Goal: Find specific page/section: Find specific page/section

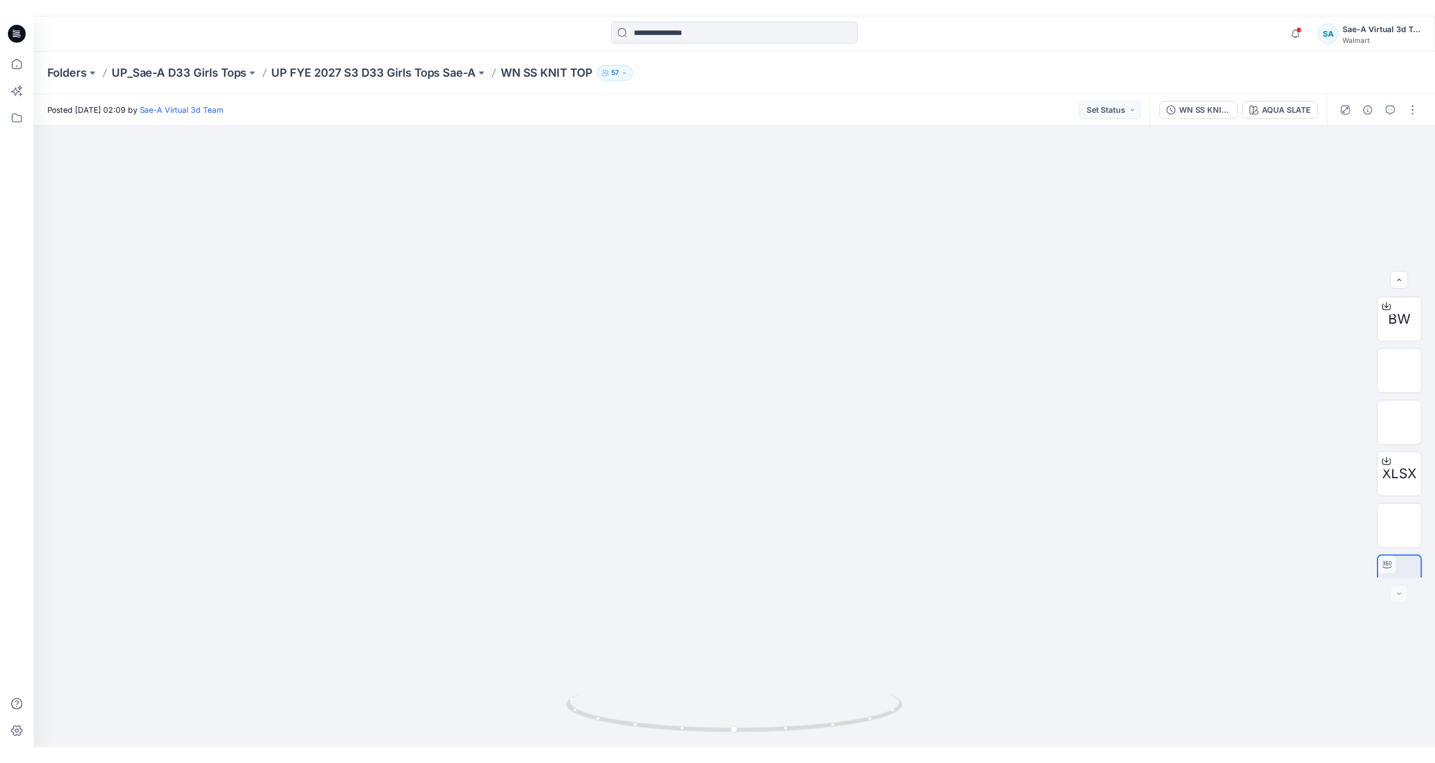
scroll to position [178, 0]
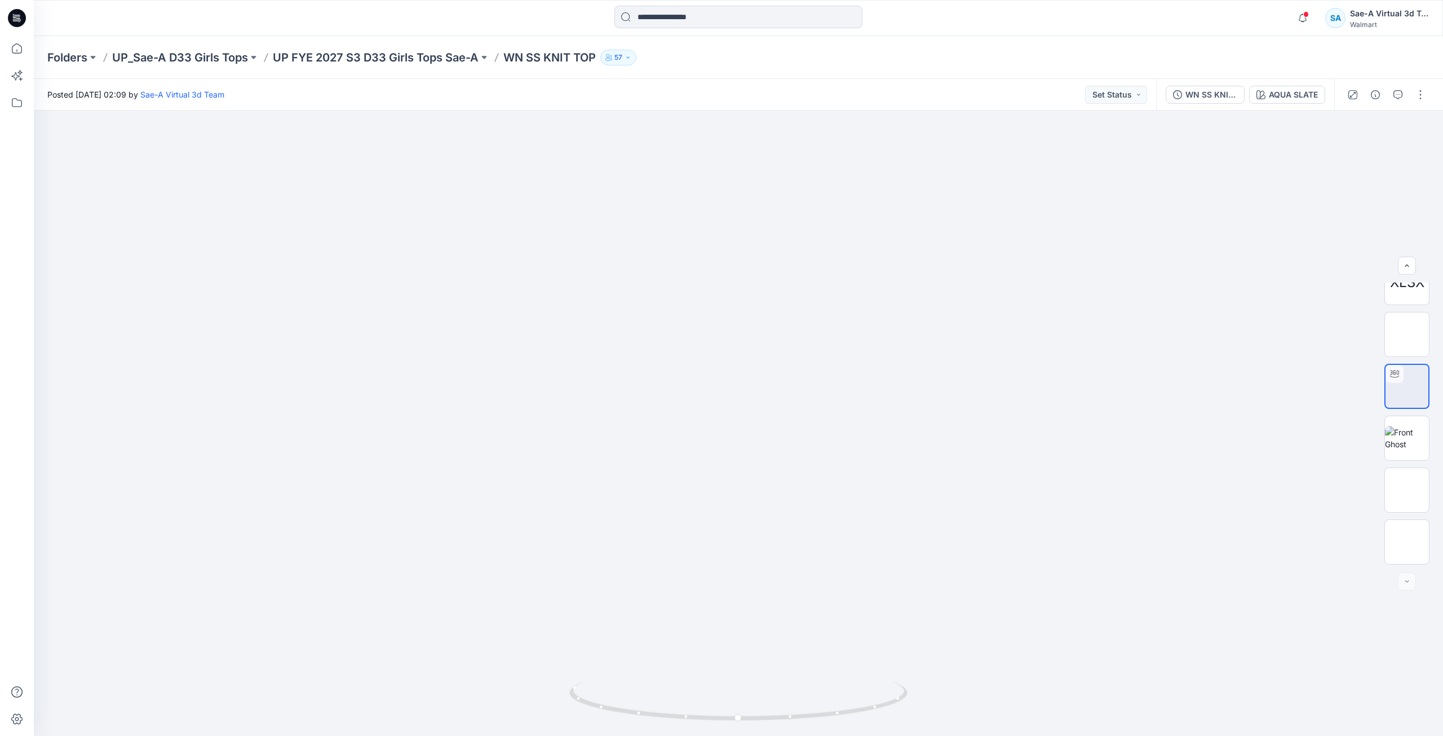
click at [19, 24] on icon at bounding box center [17, 18] width 18 height 18
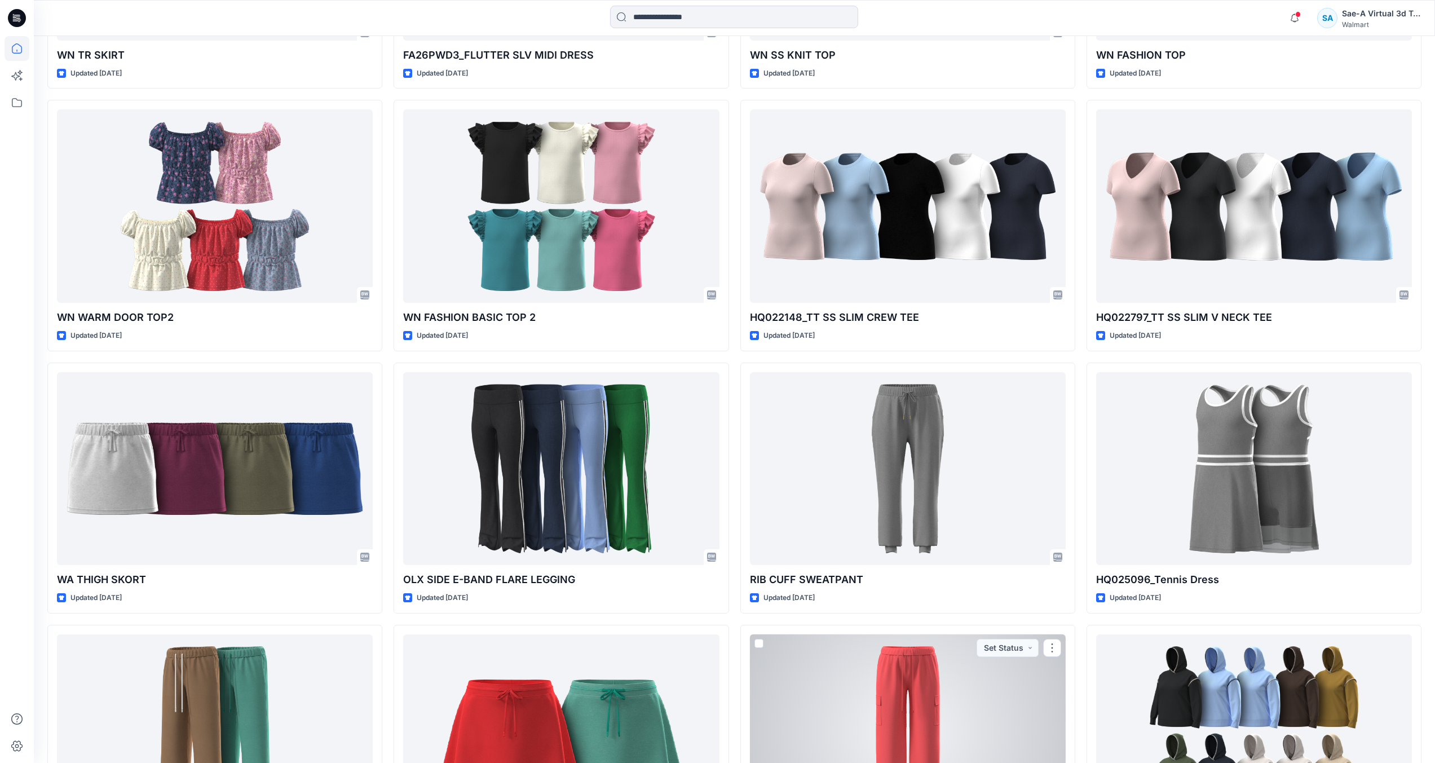
scroll to position [1275, 0]
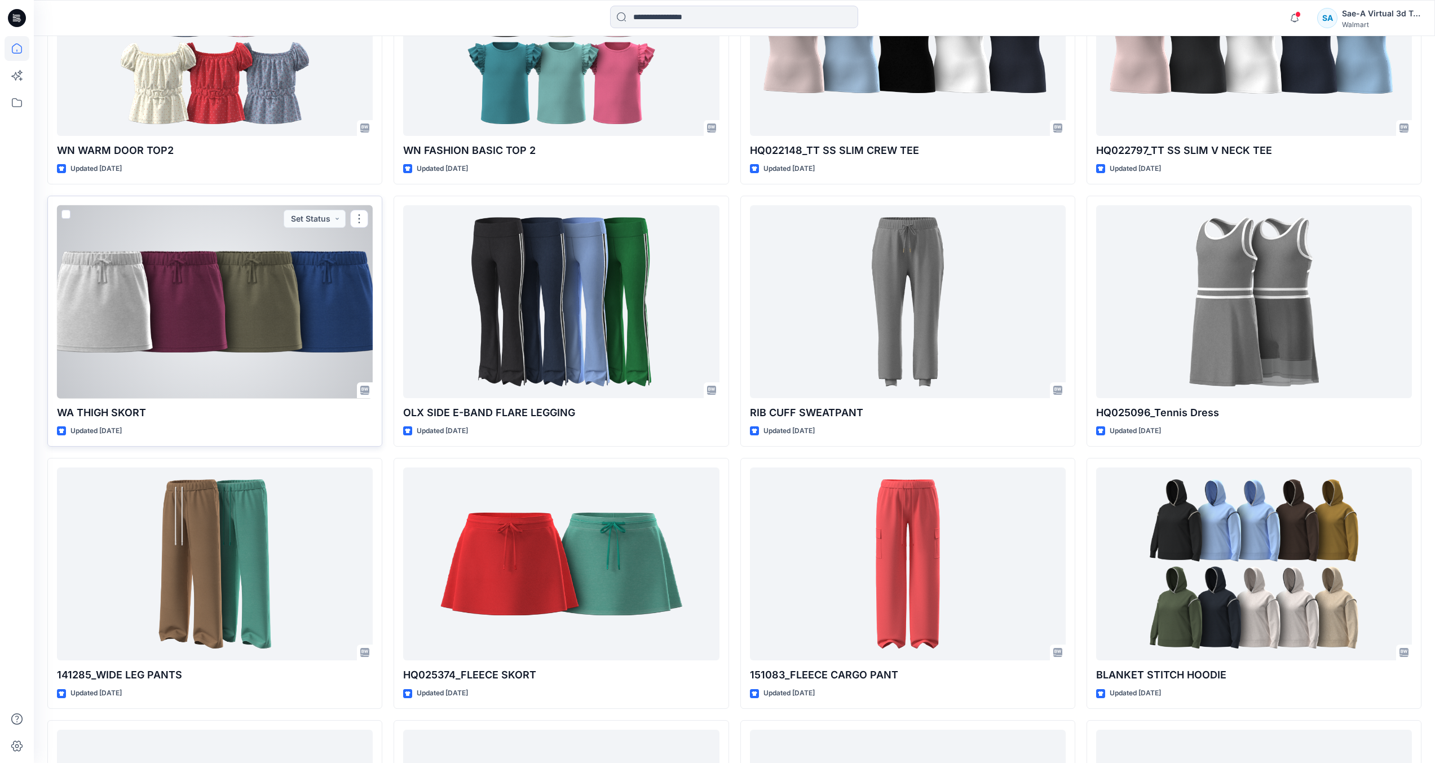
click at [183, 389] on div at bounding box center [215, 301] width 316 height 193
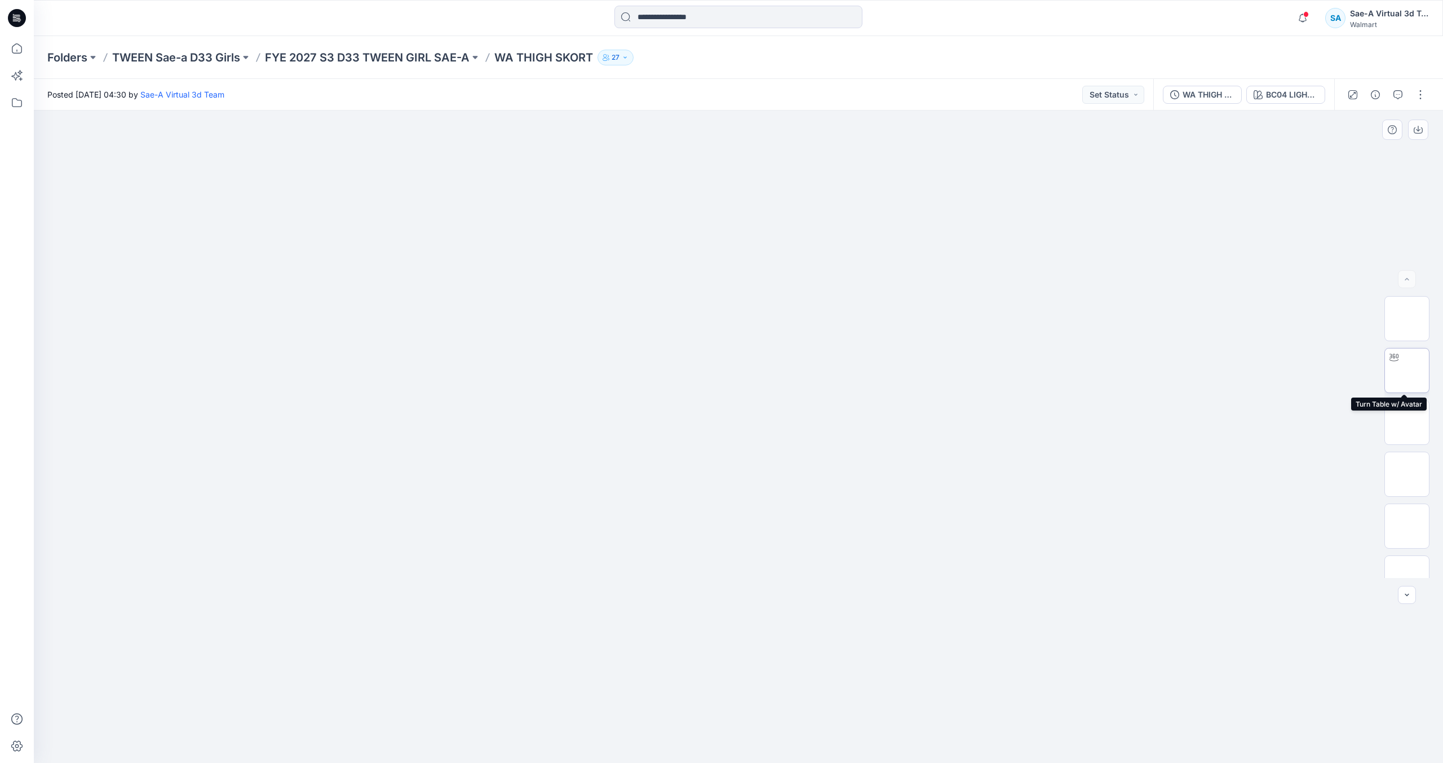
click at [1407, 370] on img at bounding box center [1407, 370] width 0 height 0
click at [19, 15] on icon at bounding box center [18, 15] width 6 height 1
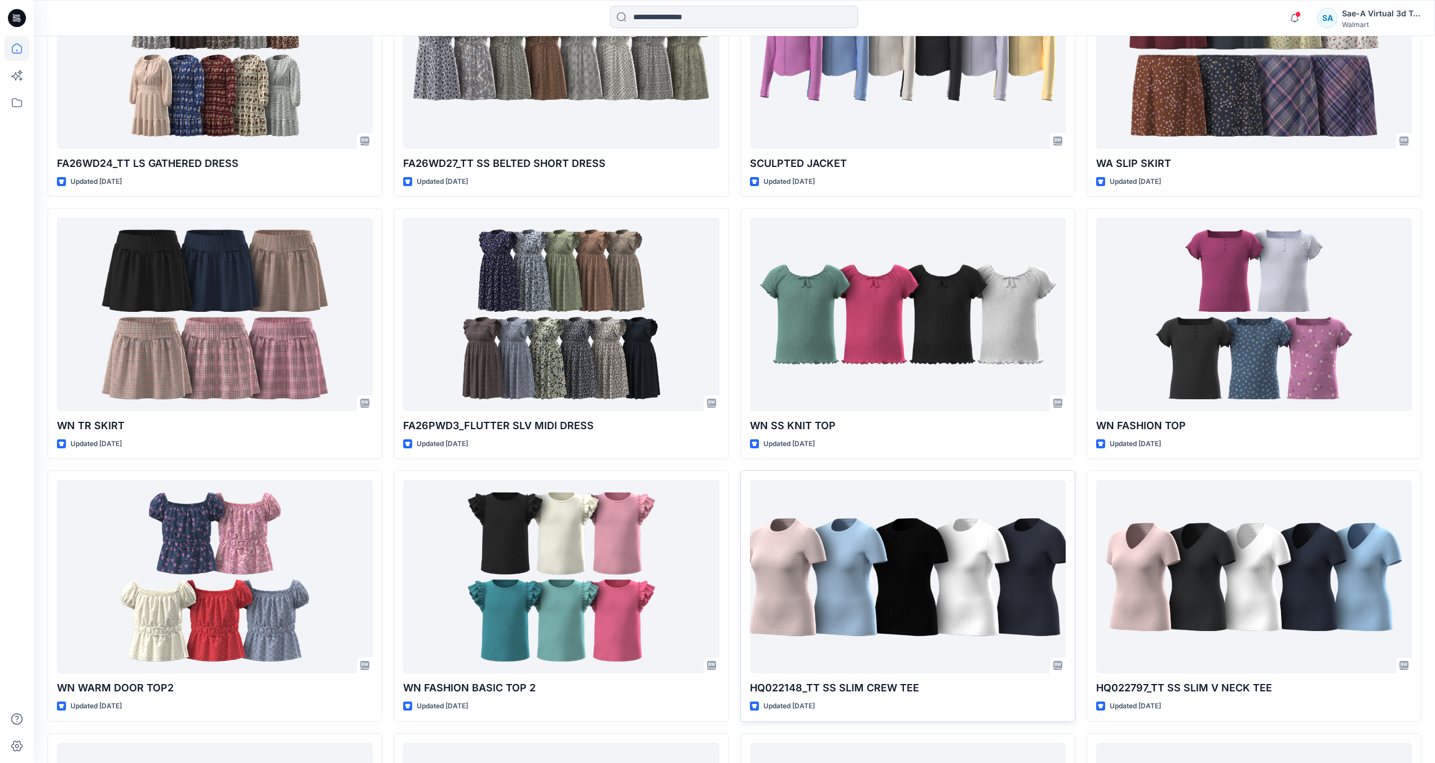
scroll to position [937, 0]
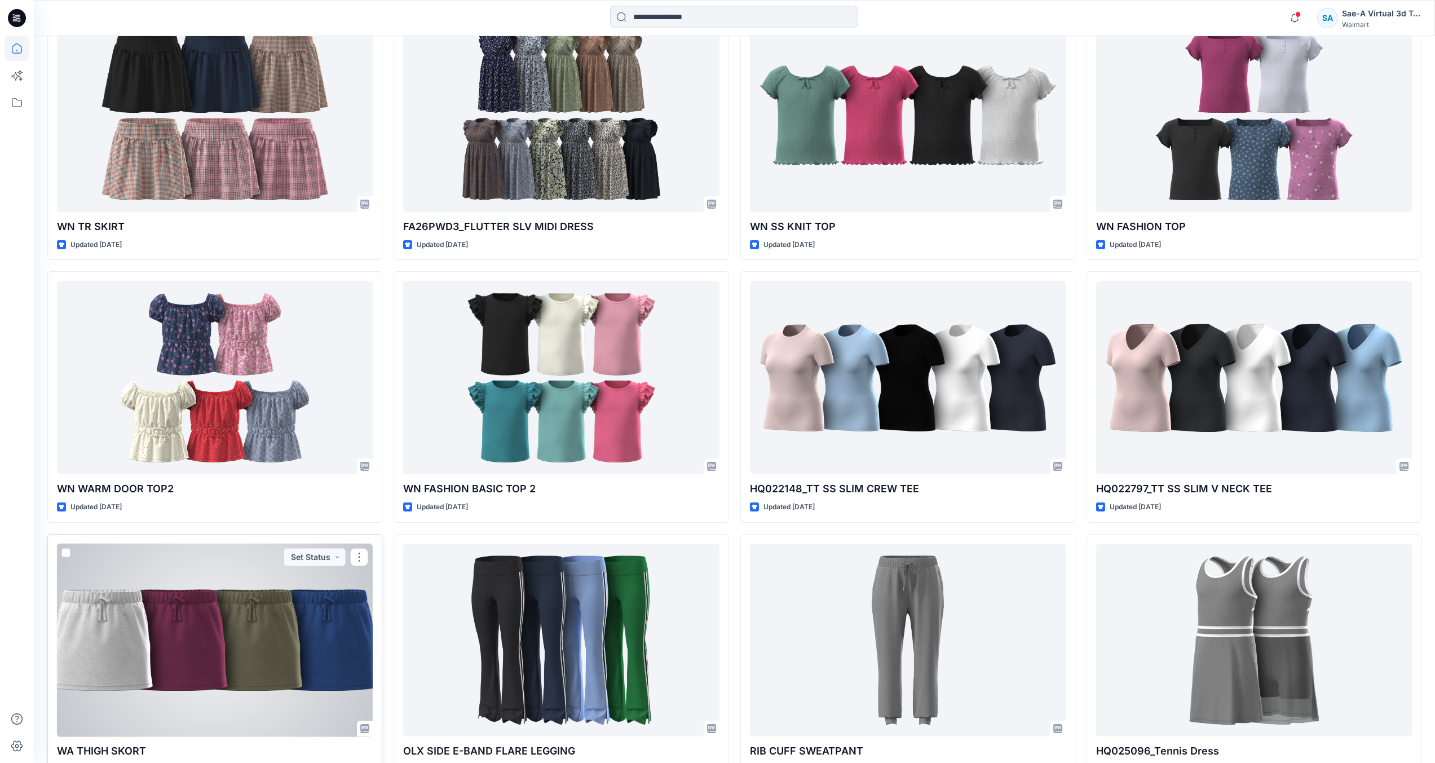
click at [197, 666] on div at bounding box center [215, 640] width 316 height 193
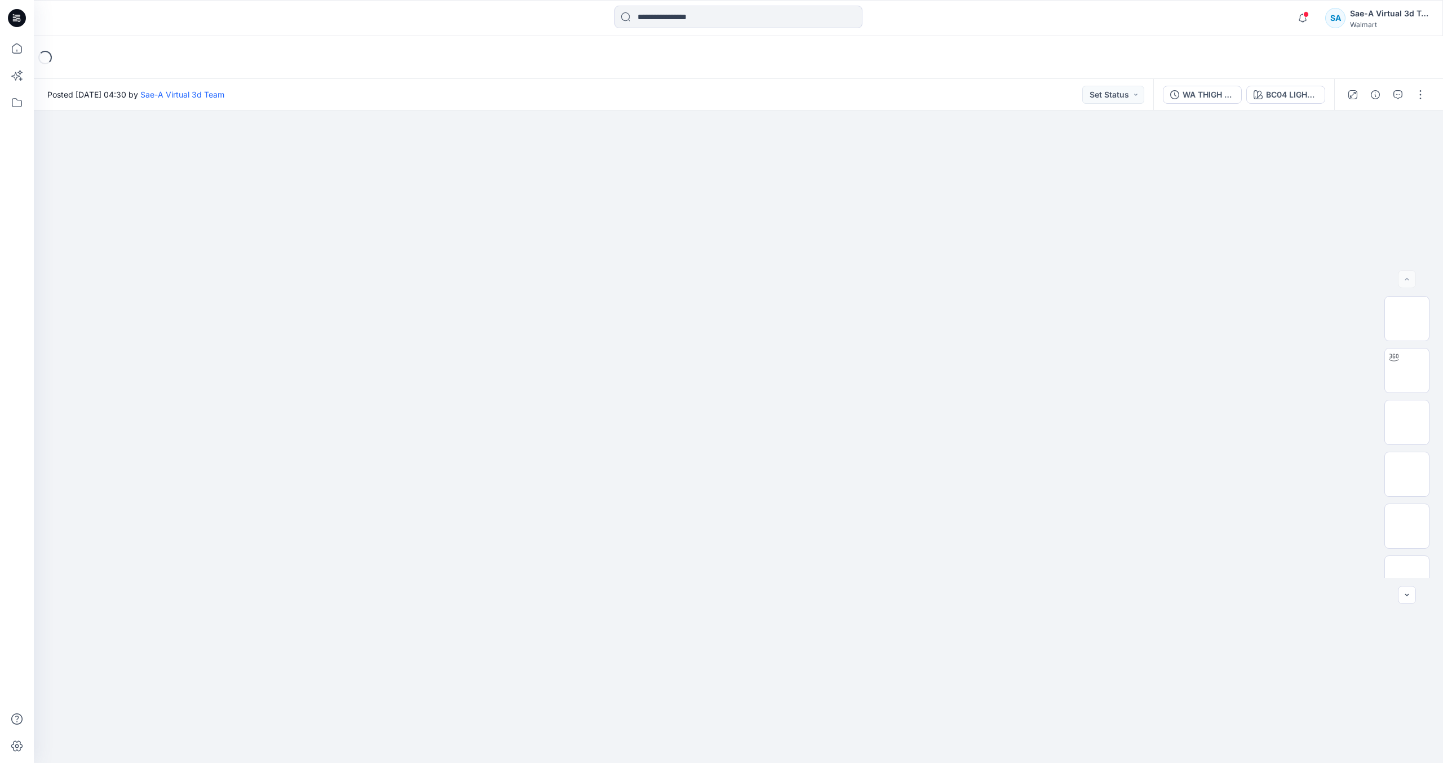
click at [1388, 100] on div at bounding box center [1387, 95] width 104 height 32
click at [1393, 99] on button "button" at bounding box center [1398, 95] width 18 height 18
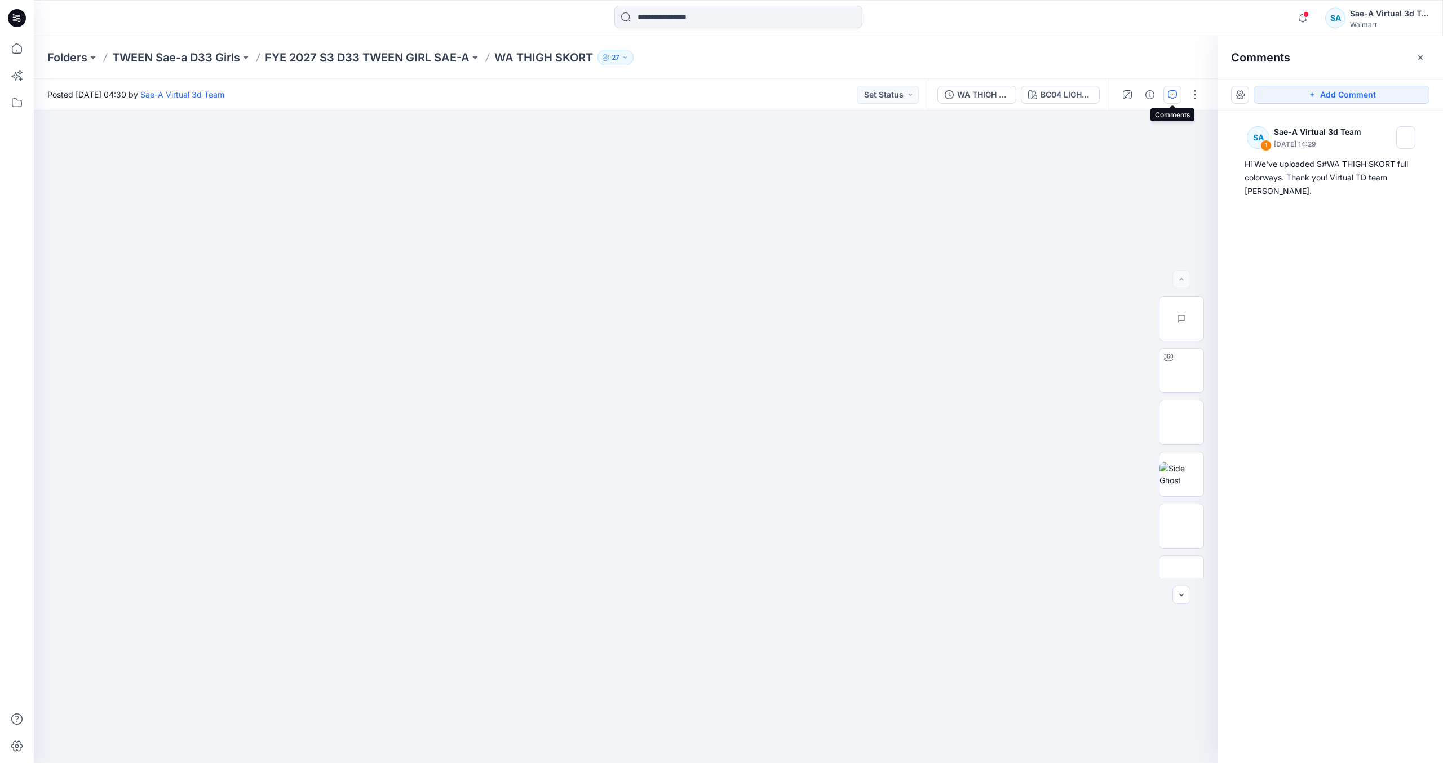
click at [20, 26] on icon at bounding box center [17, 18] width 18 height 18
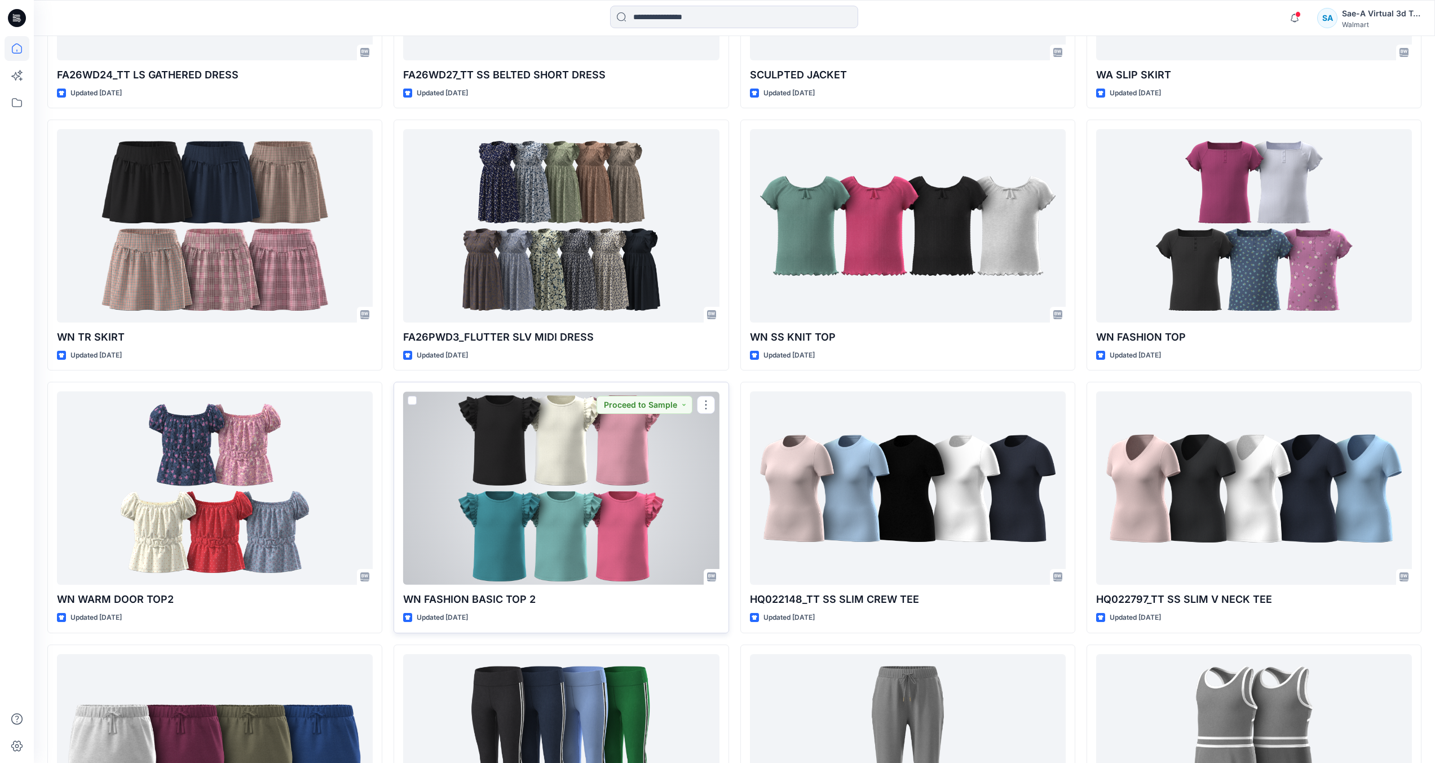
scroll to position [1108, 0]
